Goal: Task Accomplishment & Management: Manage account settings

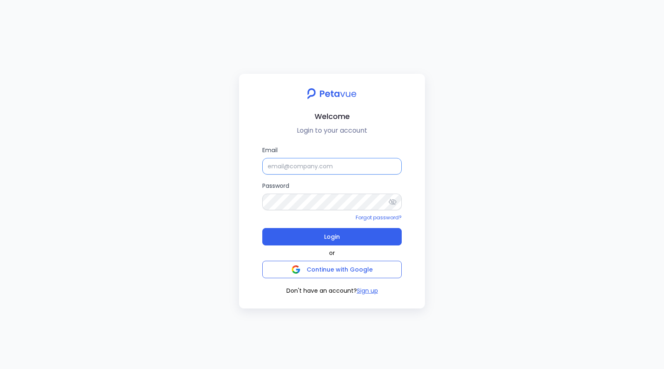
type input "[EMAIL_ADDRESS][DOMAIN_NAME]"
click at [312, 165] on input "[EMAIL_ADDRESS][DOMAIN_NAME]" at bounding box center [331, 166] width 139 height 17
click at [359, 171] on input "[EMAIL_ADDRESS][DOMAIN_NAME]" at bounding box center [331, 166] width 139 height 17
